Goal: Contribute content

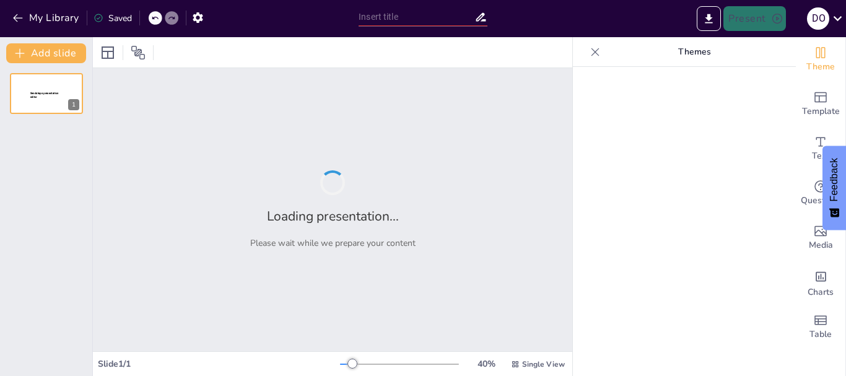
type input "Empowering Businesses: Strategic Financial Solutions for Nigerian Companies"
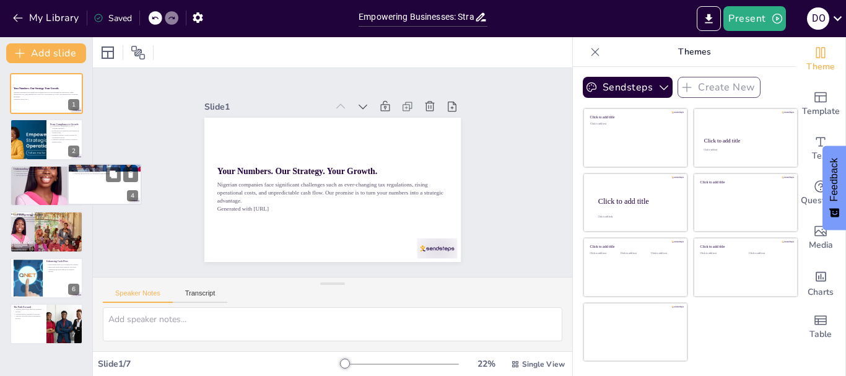
drag, startPoint x: 85, startPoint y: 203, endPoint x: 120, endPoint y: 173, distance: 46.2
click at [120, 173] on div "Navigating Tax Regulations Compliance with tax regulations is crucial for busin…" at bounding box center [105, 185] width 74 height 42
type textarea "Staying compliant with tax regulations is essential for avoiding legal issues a…"
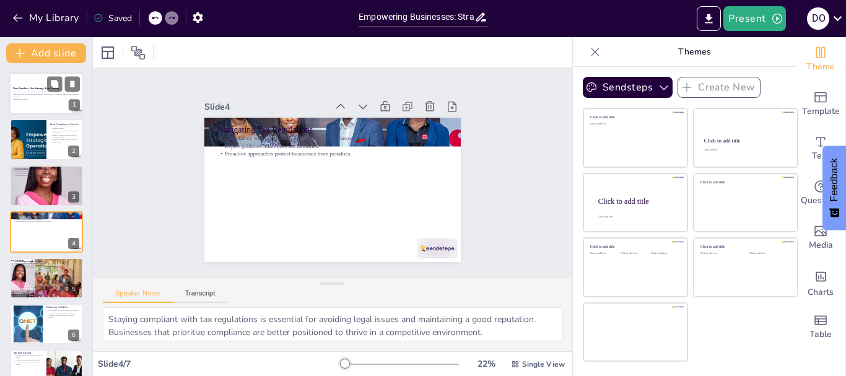
click at [37, 88] on strong "Your Numbers. Our Strategy. Your Growth." at bounding box center [36, 88] width 46 height 2
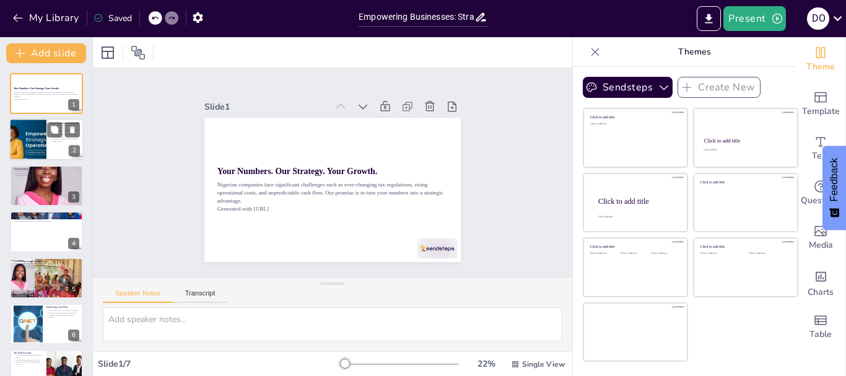
click at [48, 141] on div at bounding box center [46, 140] width 74 height 42
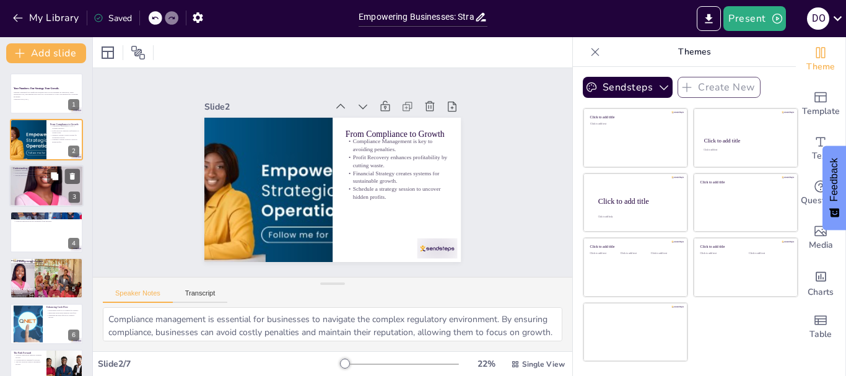
click at [40, 183] on div at bounding box center [46, 185] width 74 height 105
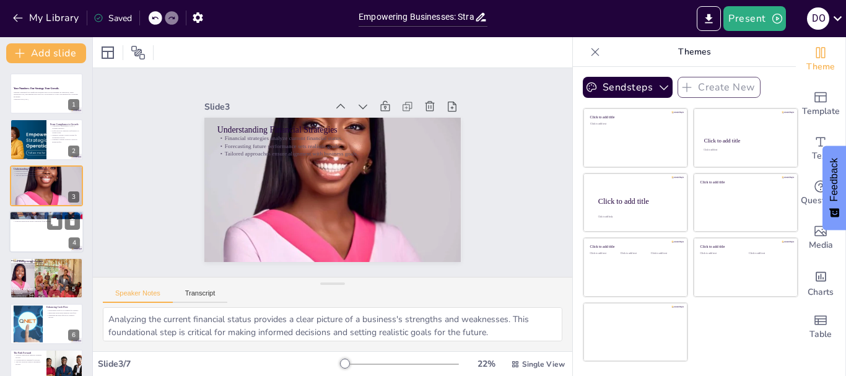
click at [42, 236] on div at bounding box center [46, 232] width 74 height 42
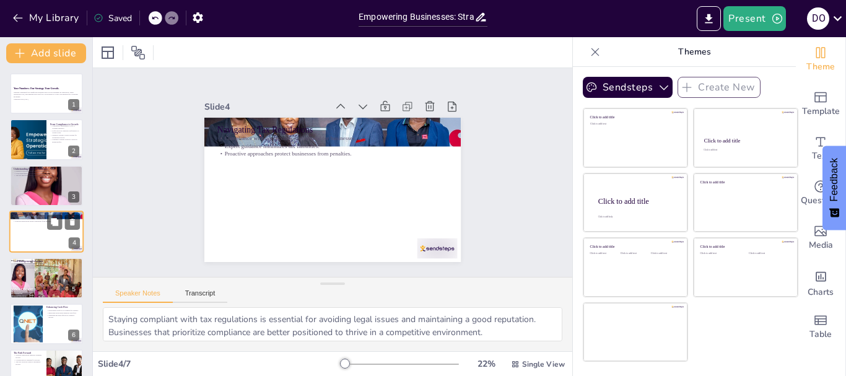
scroll to position [12, 0]
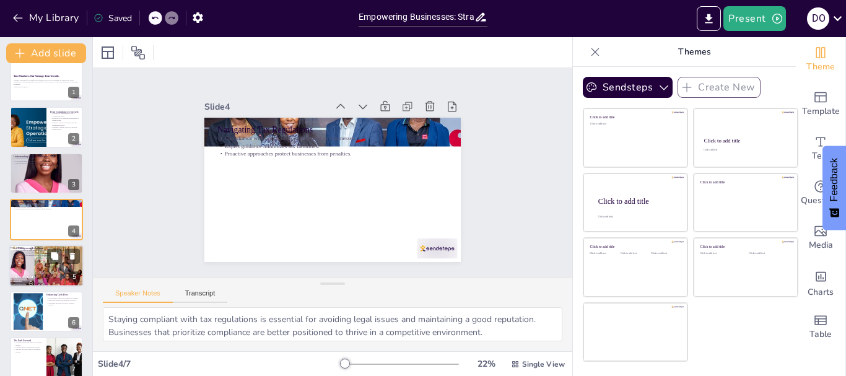
click at [42, 261] on div at bounding box center [46, 266] width 84 height 42
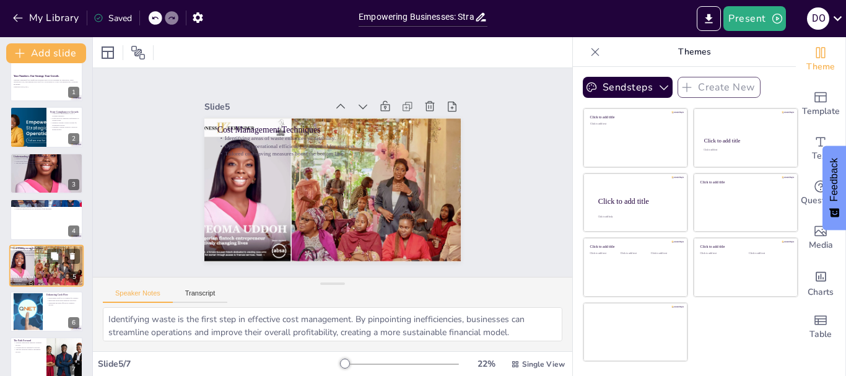
scroll to position [25, 0]
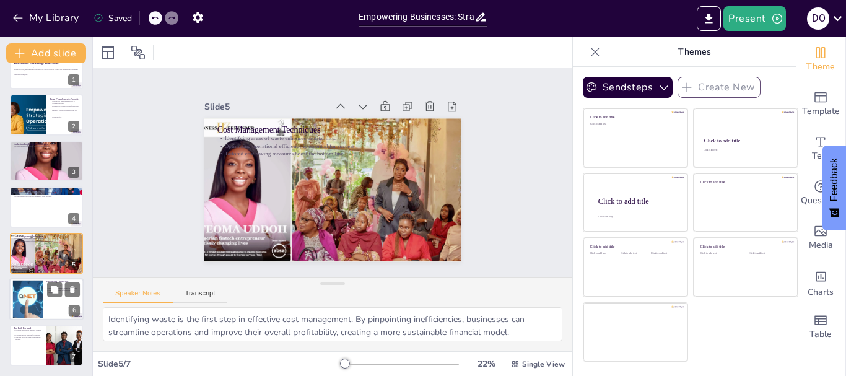
click at [51, 302] on div at bounding box center [46, 299] width 74 height 42
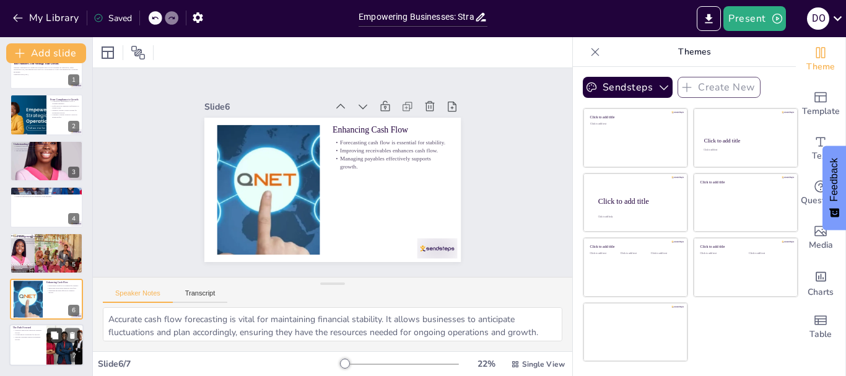
click at [55, 342] on button at bounding box center [54, 335] width 15 height 15
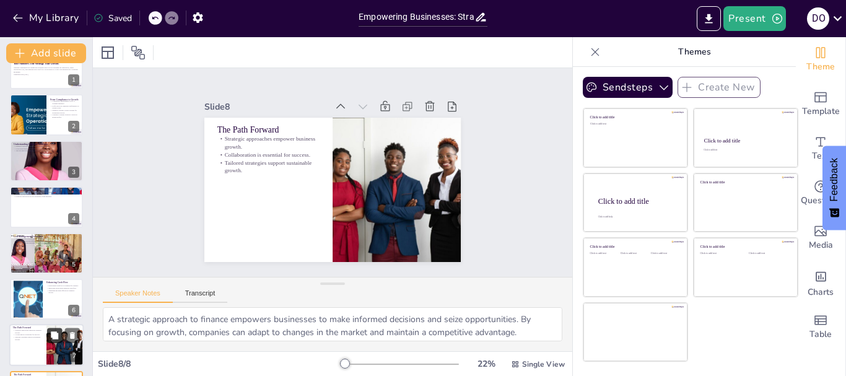
scroll to position [71, 0]
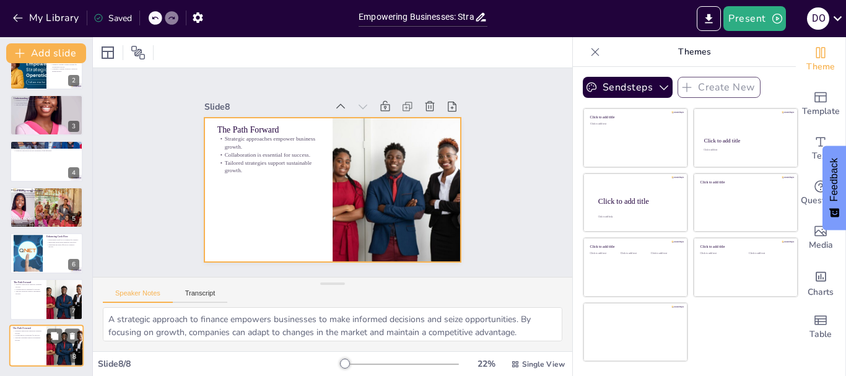
click at [41, 346] on div at bounding box center [46, 346] width 74 height 42
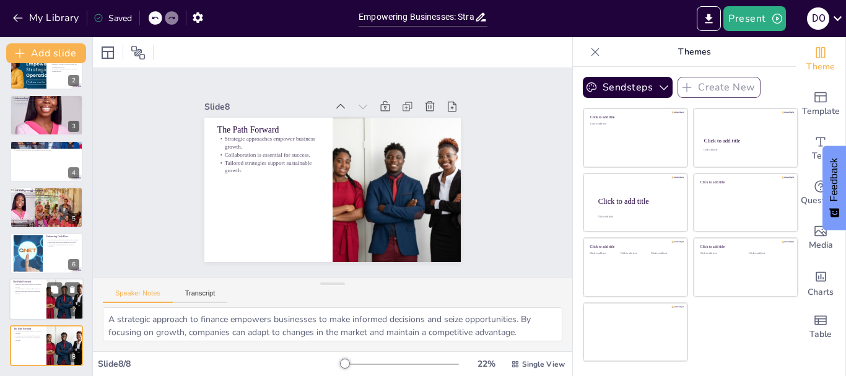
click at [42, 293] on p "Tailored strategies support sustainable growth." at bounding box center [28, 293] width 30 height 4
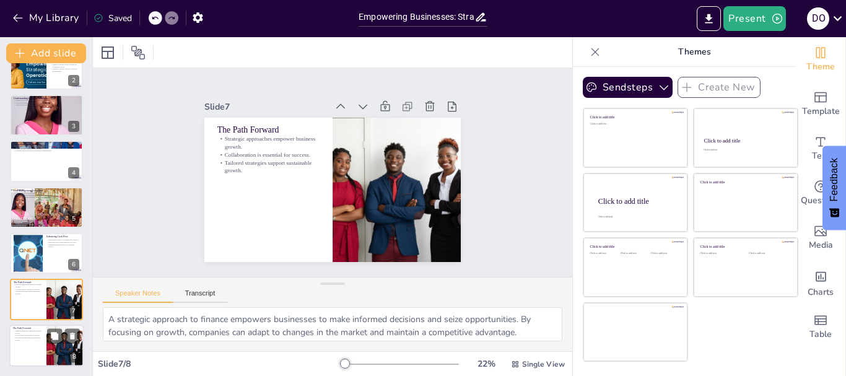
click at [36, 346] on div at bounding box center [46, 346] width 74 height 42
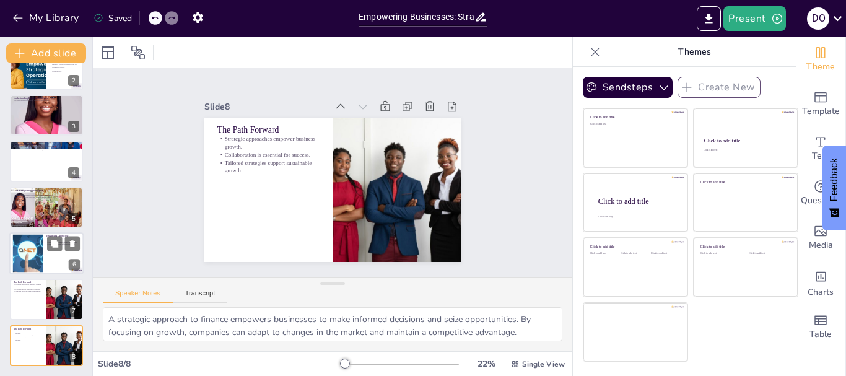
click at [42, 245] on div at bounding box center [27, 254] width 67 height 38
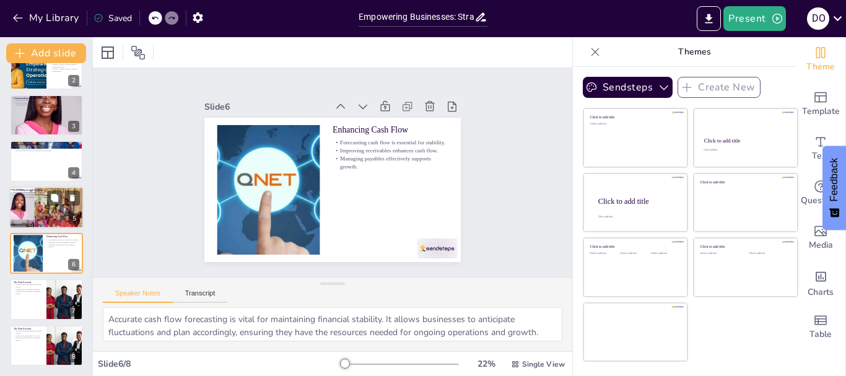
click at [32, 208] on div at bounding box center [46, 207] width 84 height 42
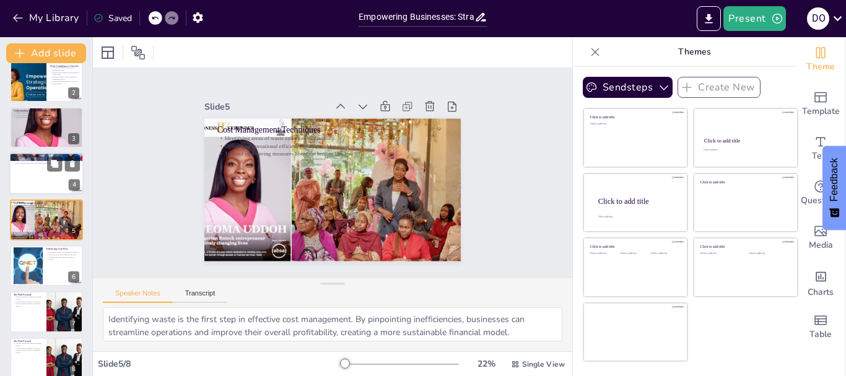
click at [34, 177] on div at bounding box center [46, 173] width 74 height 42
type textarea "Staying compliant with tax regulations is essential for avoiding legal issues a…"
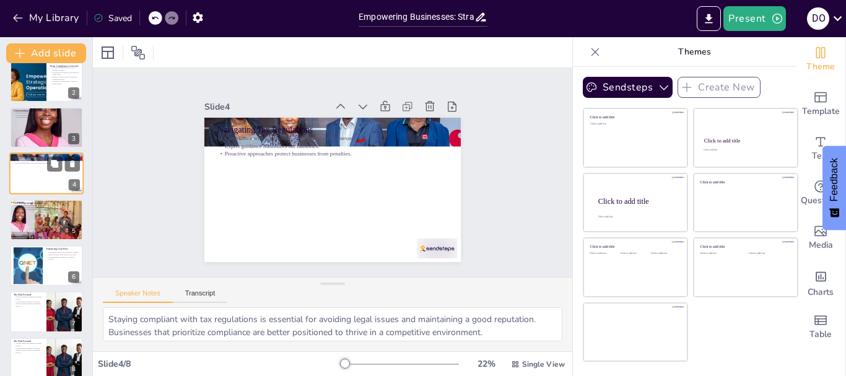
scroll to position [12, 0]
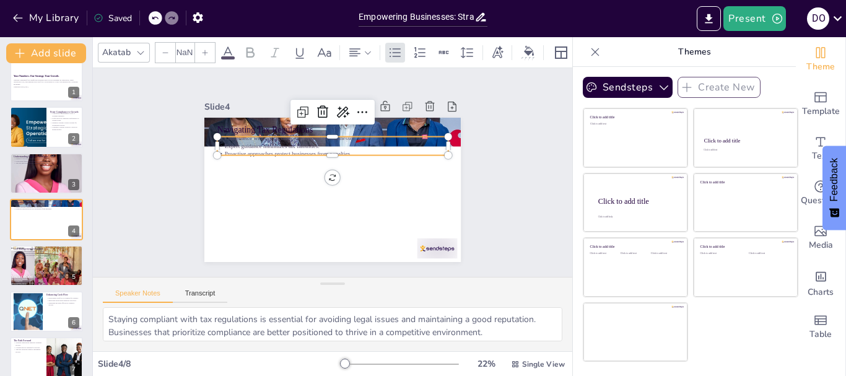
type input "32"
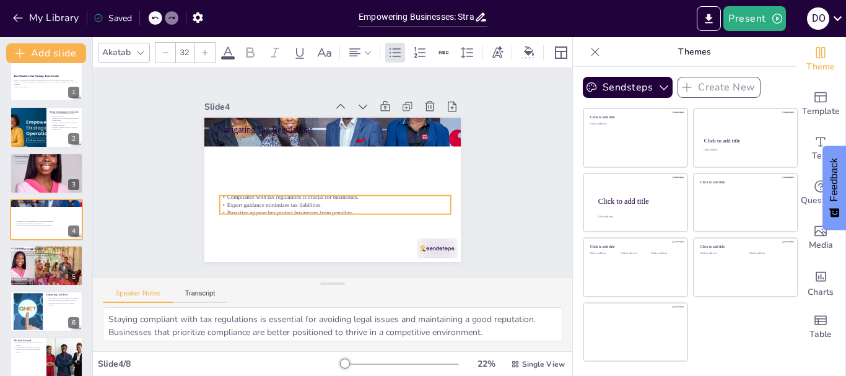
drag, startPoint x: 219, startPoint y: 148, endPoint x: 222, endPoint y: 208, distance: 59.6
click at [222, 209] on p "Proactive approaches protect businesses from penalties." at bounding box center [315, 208] width 204 height 123
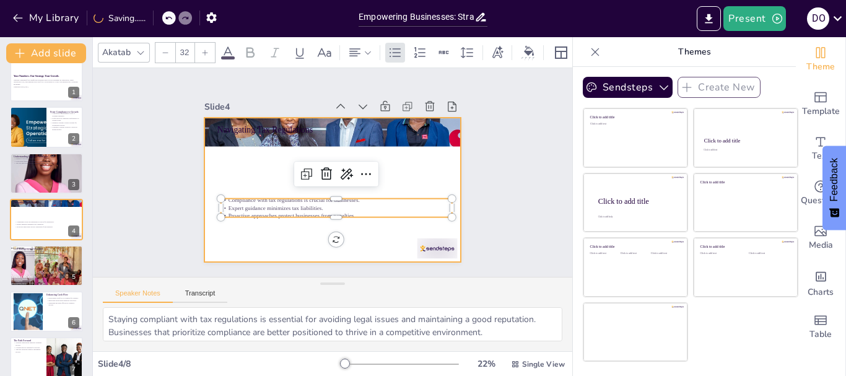
click at [221, 169] on div at bounding box center [324, 187] width 294 height 253
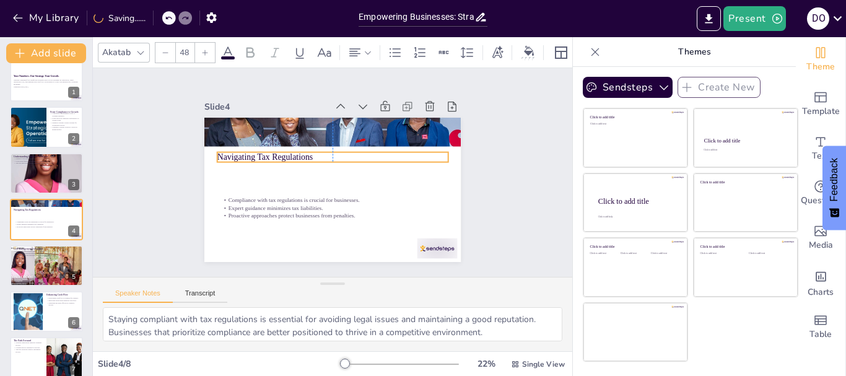
drag, startPoint x: 217, startPoint y: 128, endPoint x: 217, endPoint y: 155, distance: 27.3
click at [226, 155] on p "Navigating Tax Regulations" at bounding box center [338, 157] width 224 height 83
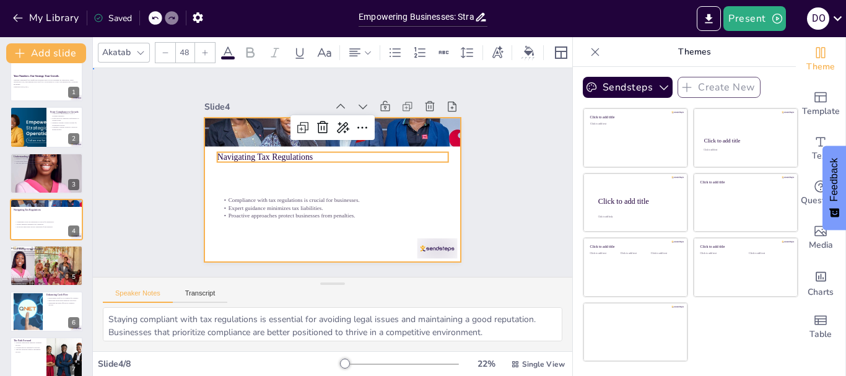
click at [401, 172] on div at bounding box center [320, 185] width 287 height 279
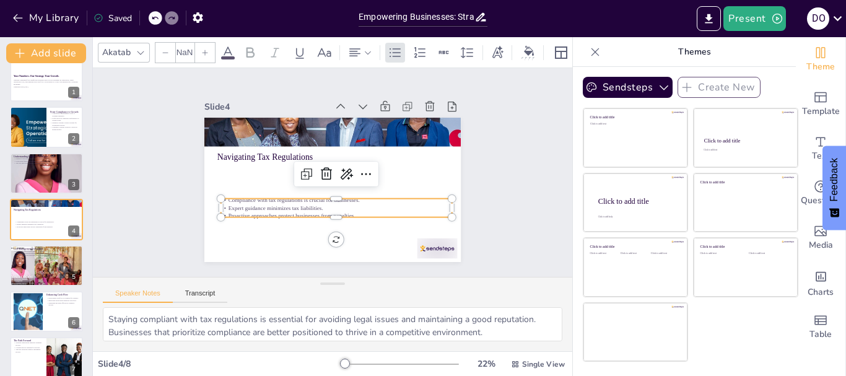
type input "32"
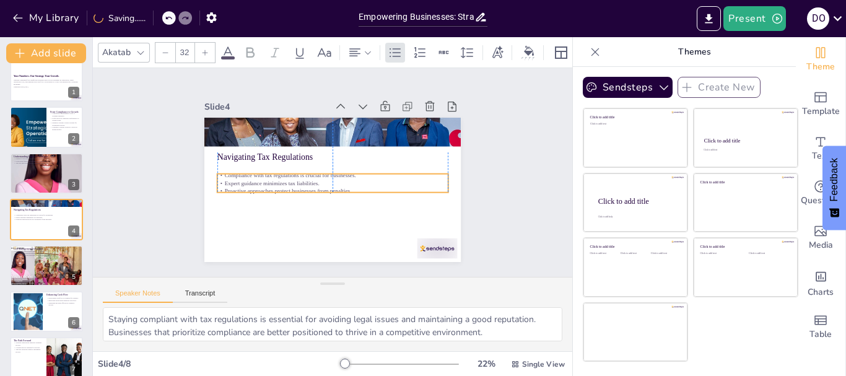
drag, startPoint x: 280, startPoint y: 201, endPoint x: 275, endPoint y: 178, distance: 24.1
click at [275, 178] on p "Expert guidance minimizes tax liabilities." at bounding box center [328, 181] width 214 height 101
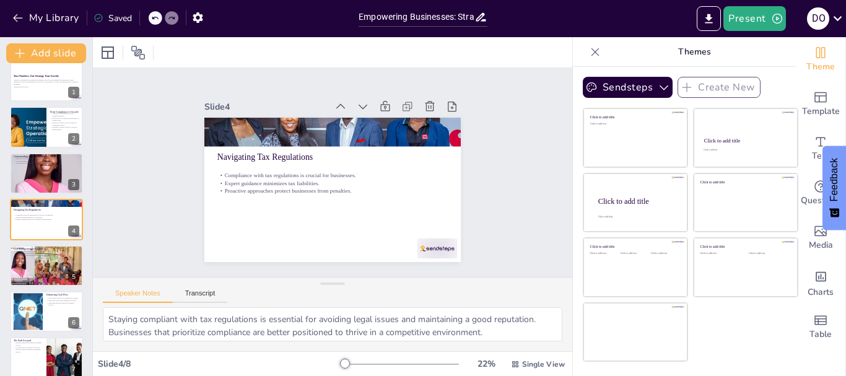
click at [38, 153] on div "Understanding Financial Strategies Financial strategies analyze current financi…" at bounding box center [46, 153] width 73 height 0
type textarea "Analyzing the current financial status provides a clear picture of a business's…"
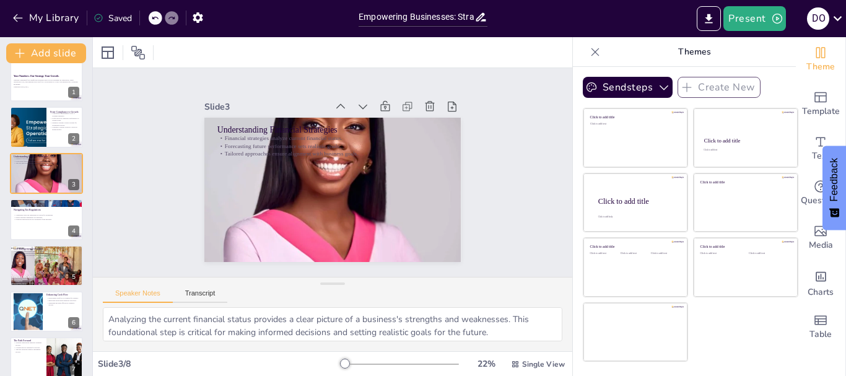
scroll to position [0, 0]
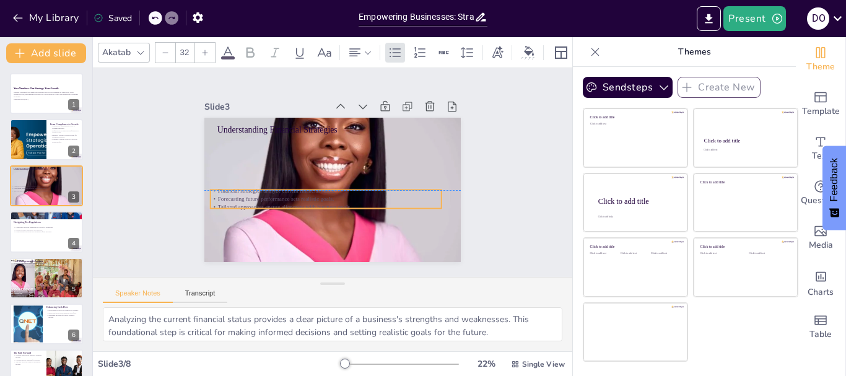
drag, startPoint x: 241, startPoint y: 134, endPoint x: 234, endPoint y: 189, distance: 55.6
click at [234, 189] on p "Financial strategies analyze current financial status." at bounding box center [314, 179] width 160 height 177
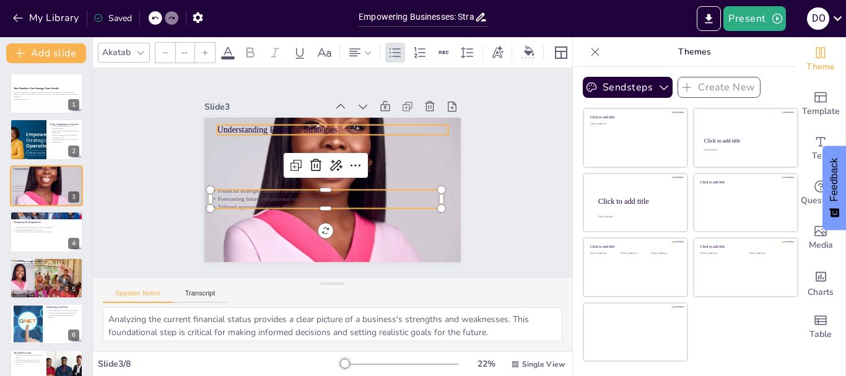
type input "48"
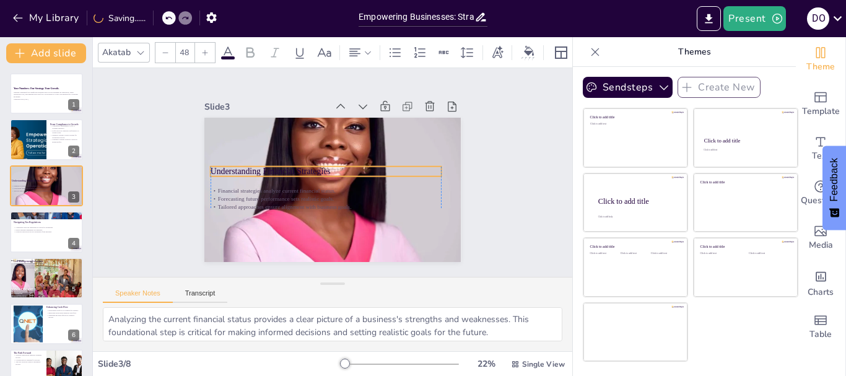
drag, startPoint x: 244, startPoint y: 120, endPoint x: 236, endPoint y: 162, distance: 42.3
click at [279, 162] on p "Understanding Financial Strategies" at bounding box center [331, 166] width 105 height 216
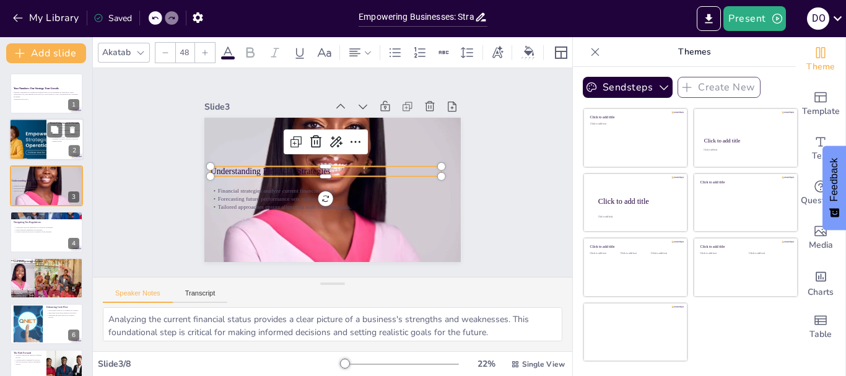
click at [36, 134] on div at bounding box center [28, 140] width 168 height 42
type textarea "Compliance management is essential for businesses to navigate the complex regul…"
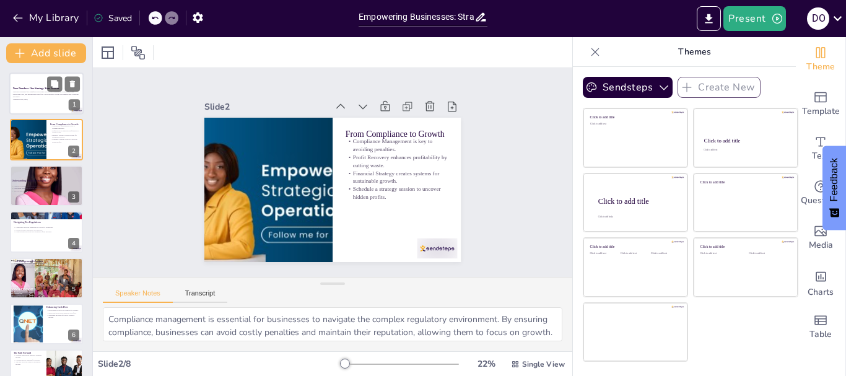
click at [38, 89] on strong "Your Numbers. Our Strategy. Your Growth." at bounding box center [36, 88] width 46 height 2
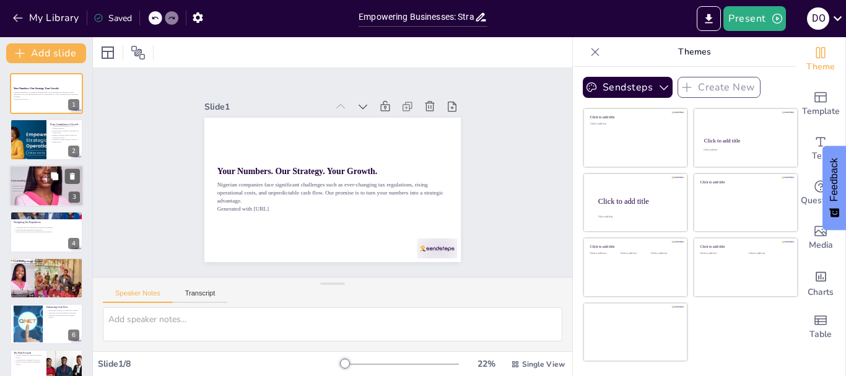
click at [36, 182] on p "Understanding Financial Strategies" at bounding box center [44, 180] width 67 height 4
type textarea "Analyzing the current financial status provides a clear picture of a business's…"
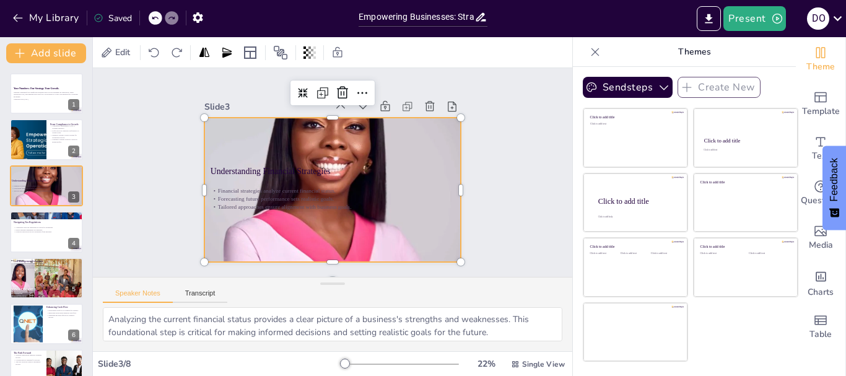
click at [440, 188] on div at bounding box center [317, 182] width 443 height 404
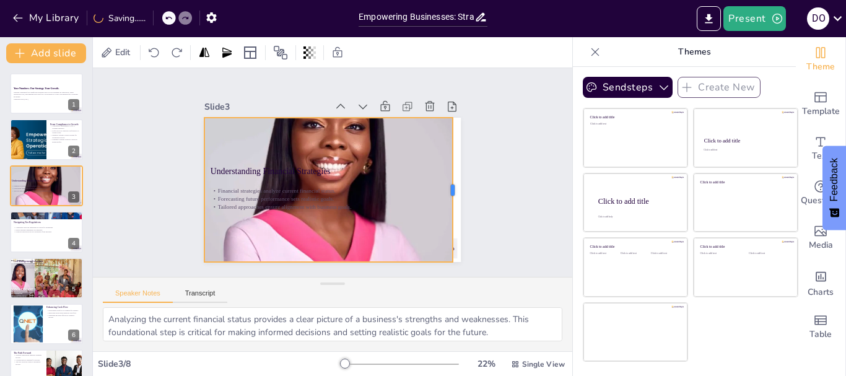
drag, startPoint x: 454, startPoint y: 187, endPoint x: 446, endPoint y: 191, distance: 8.9
click at [446, 191] on div at bounding box center [446, 227] width 54 height 141
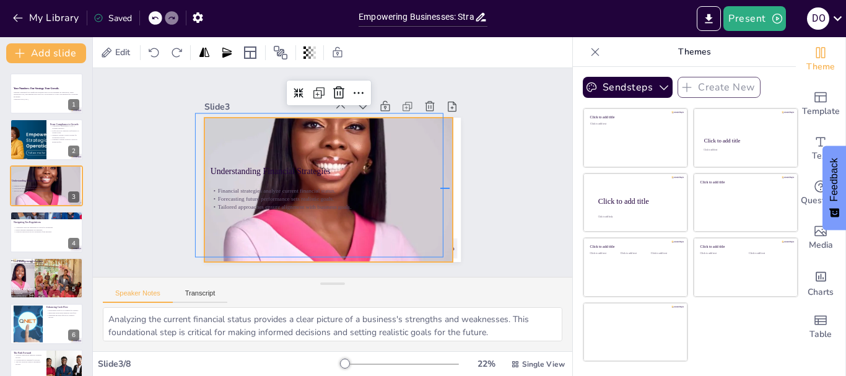
drag, startPoint x: 450, startPoint y: 189, endPoint x: 440, endPoint y: 188, distance: 9.4
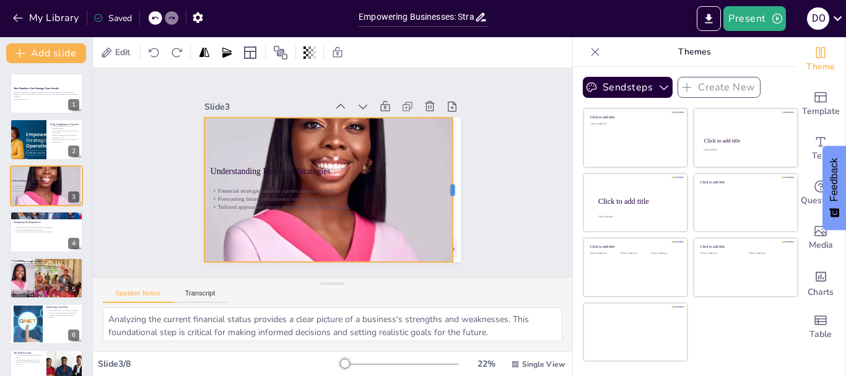
click at [448, 238] on div at bounding box center [392, 284] width 123 height 93
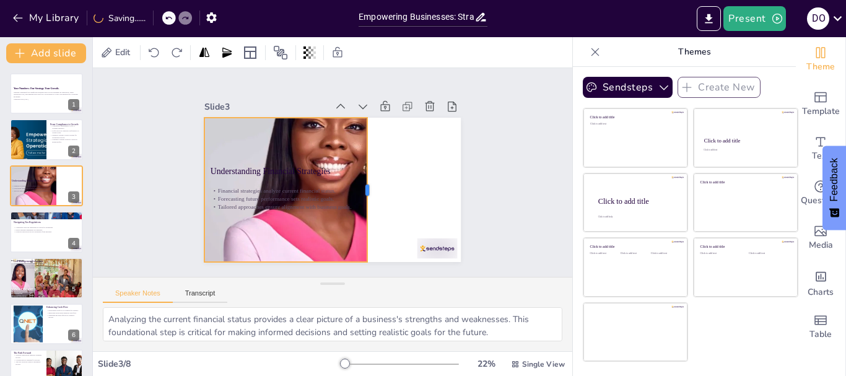
drag, startPoint x: 444, startPoint y: 190, endPoint x: 359, endPoint y: 191, distance: 85.5
click at [359, 191] on div at bounding box center [354, 210] width 93 height 123
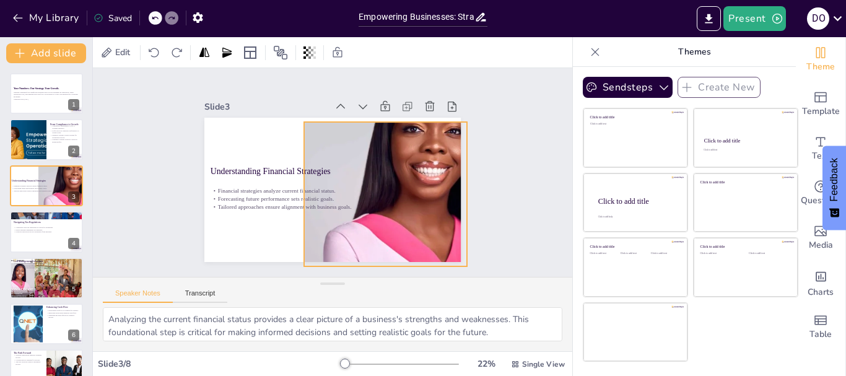
drag, startPoint x: 253, startPoint y: 164, endPoint x: 353, endPoint y: 168, distance: 99.8
click at [353, 168] on p "Understanding Financial Strategies" at bounding box center [327, 168] width 206 height 126
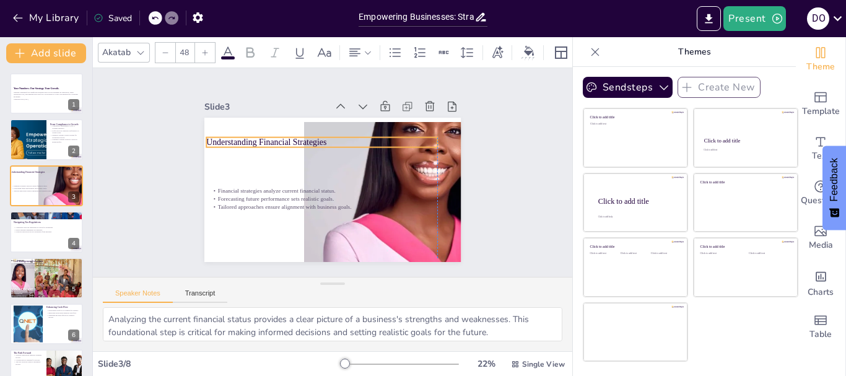
drag, startPoint x: 263, startPoint y: 164, endPoint x: 258, endPoint y: 135, distance: 29.5
click at [258, 135] on p "Understanding Financial Strategies" at bounding box center [332, 140] width 224 height 82
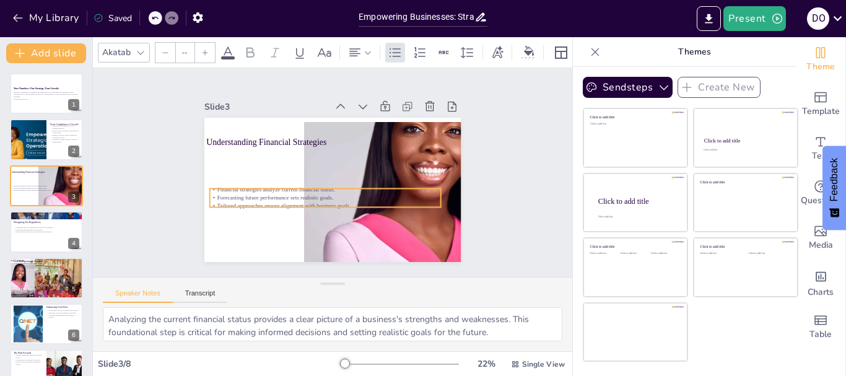
type input "32"
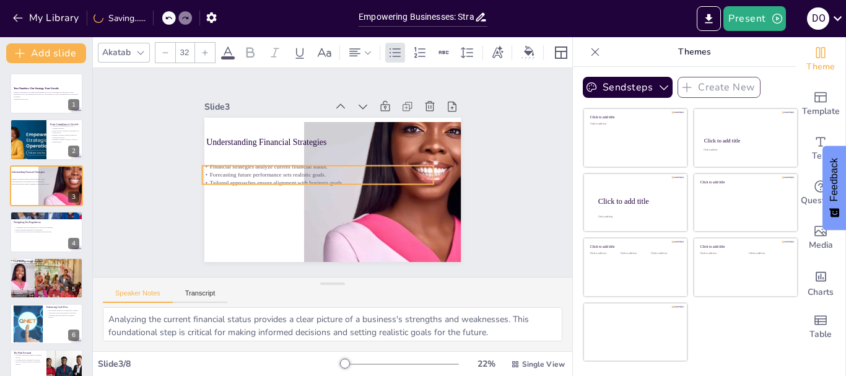
drag, startPoint x: 253, startPoint y: 189, endPoint x: 246, endPoint y: 167, distance: 23.3
click at [246, 167] on p "Forecasting future performance sets realistic goals." at bounding box center [318, 170] width 222 height 79
click at [507, 181] on div "Slide 1 Your Numbers. Our Strategy. Your Growth. Nigerian companies face signif…" at bounding box center [333, 172] width 476 height 496
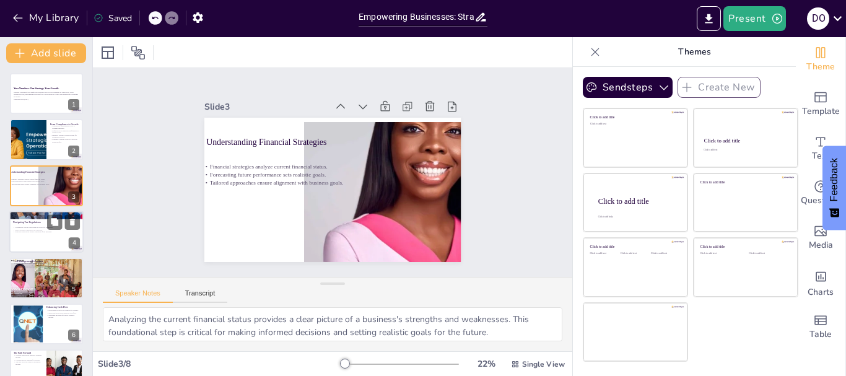
click at [35, 238] on div at bounding box center [46, 232] width 74 height 42
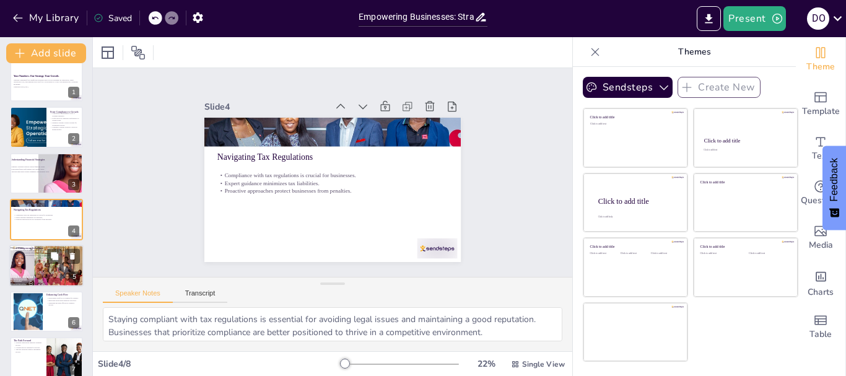
click at [27, 261] on div at bounding box center [46, 266] width 84 height 42
type textarea "Identifying waste is the first step in effective cost management. By pinpointin…"
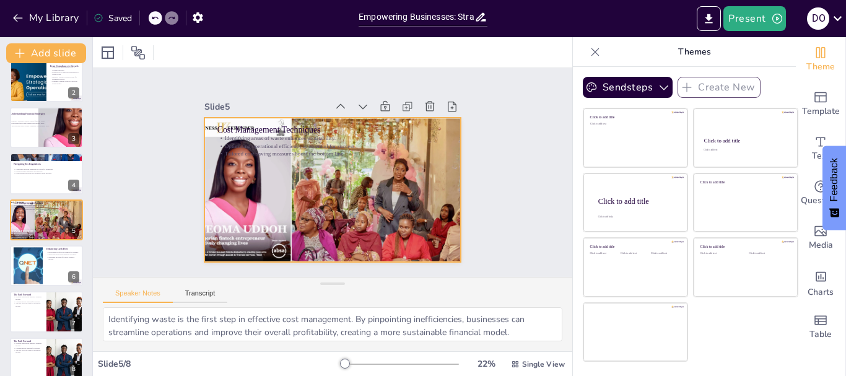
click at [249, 208] on div at bounding box center [323, 186] width 318 height 286
